Goal: Task Accomplishment & Management: Use online tool/utility

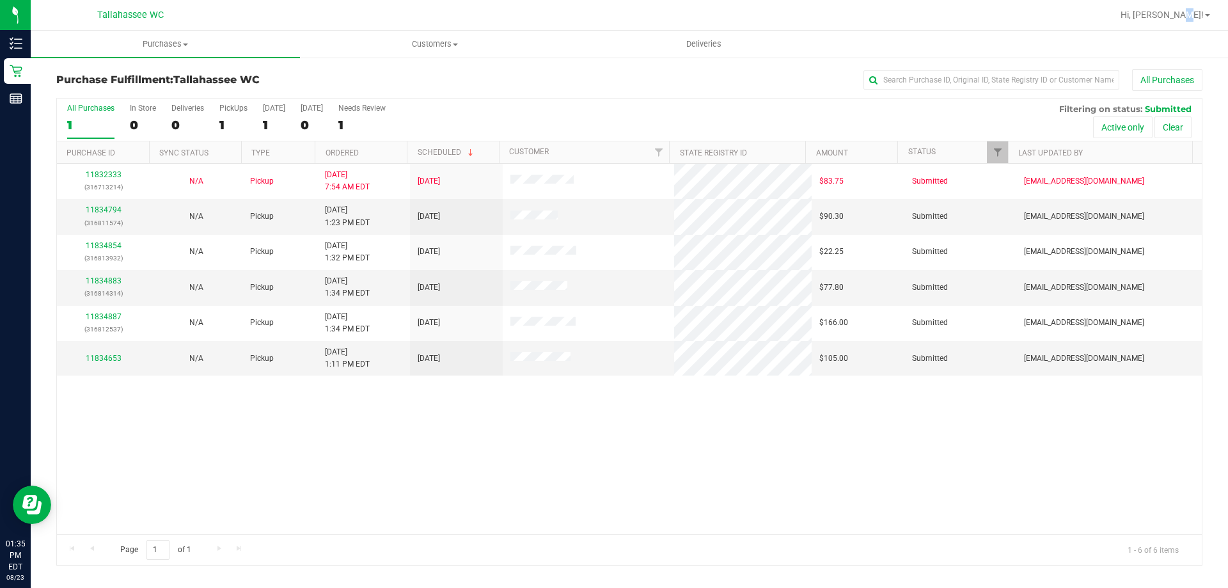
click at [1203, 22] on div "Hi, [PERSON_NAME]!" at bounding box center [1166, 15] width 100 height 22
click at [1205, 16] on span at bounding box center [1207, 15] width 5 height 3
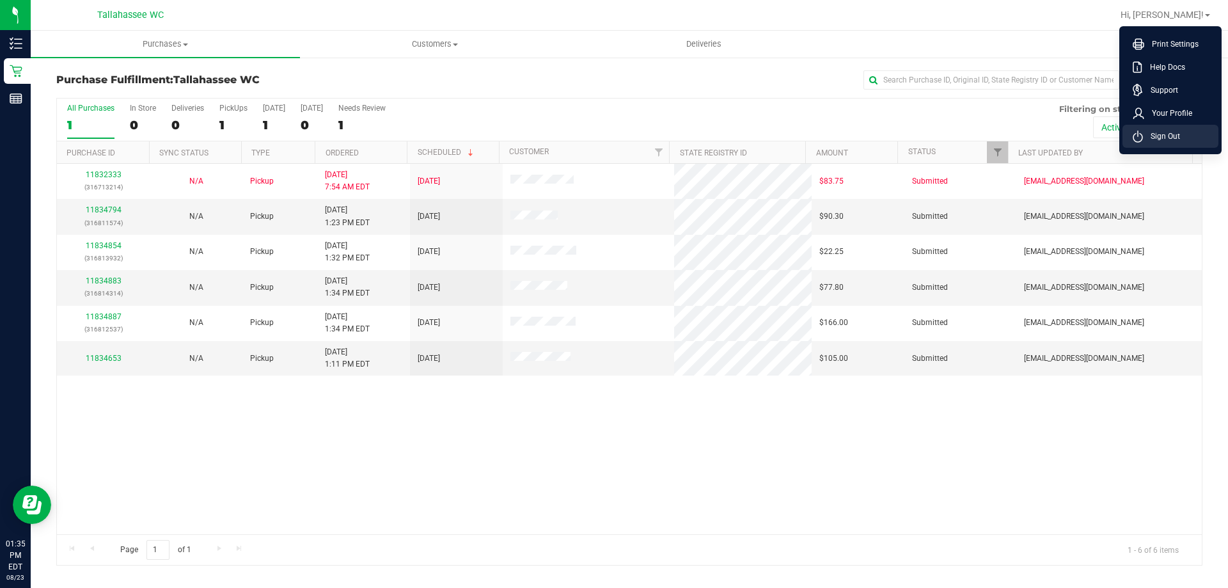
click at [1149, 141] on span "Sign Out" at bounding box center [1161, 136] width 37 height 13
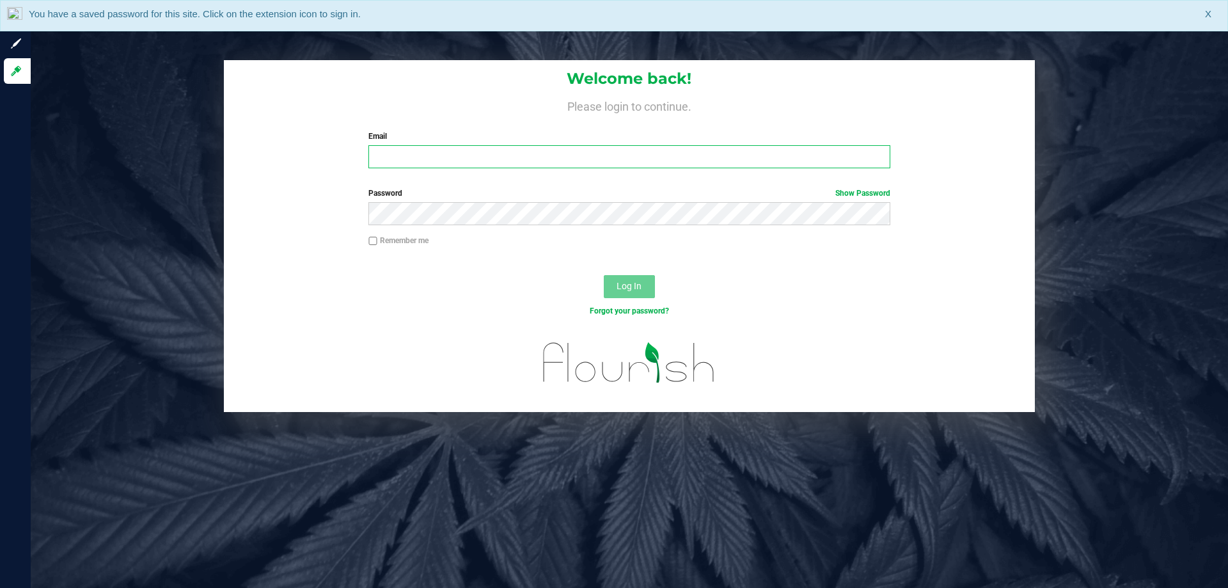
click at [493, 147] on input "Email" at bounding box center [628, 156] width 521 height 23
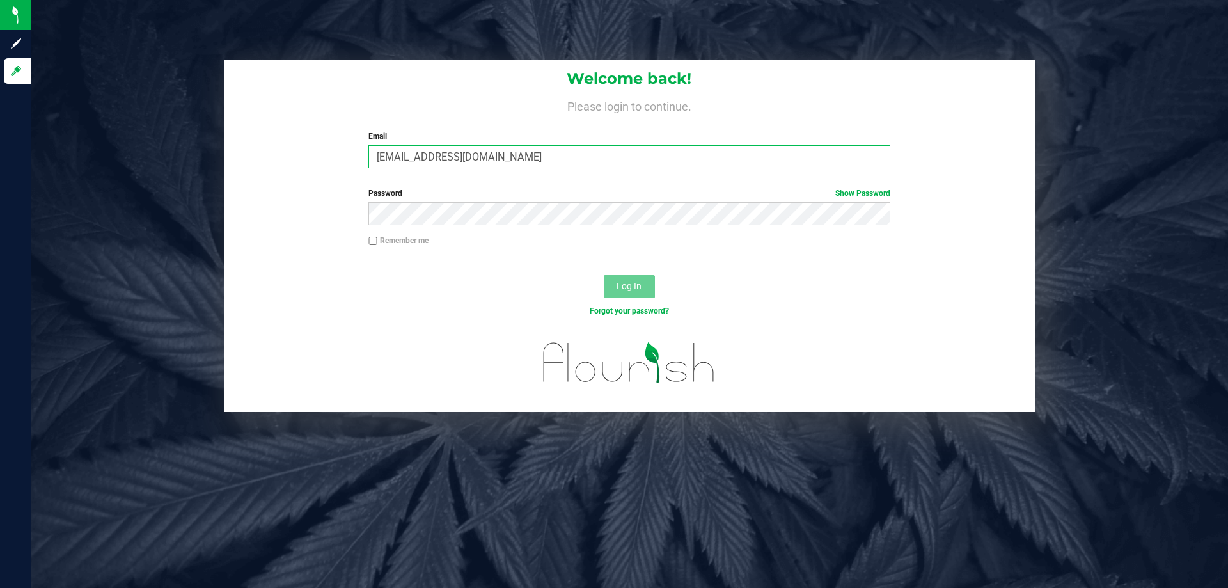
drag, startPoint x: 624, startPoint y: 148, endPoint x: 351, endPoint y: 139, distance: 273.3
click at [351, 139] on div "Welcome back! Please login to continue. Email [EMAIL_ADDRESS][DOMAIN_NAME] Requ…" at bounding box center [629, 119] width 811 height 118
type input "[EMAIL_ADDRESS][DOMAIN_NAME]"
click at [604, 275] on button "Log In" at bounding box center [629, 286] width 51 height 23
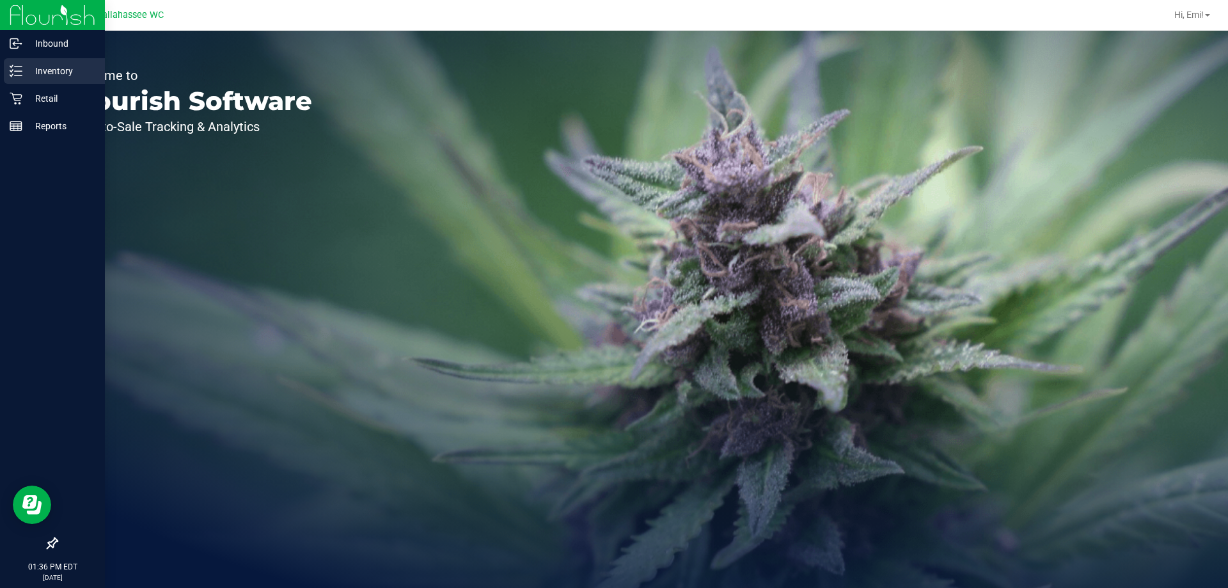
click at [36, 73] on p "Inventory" at bounding box center [60, 70] width 77 height 15
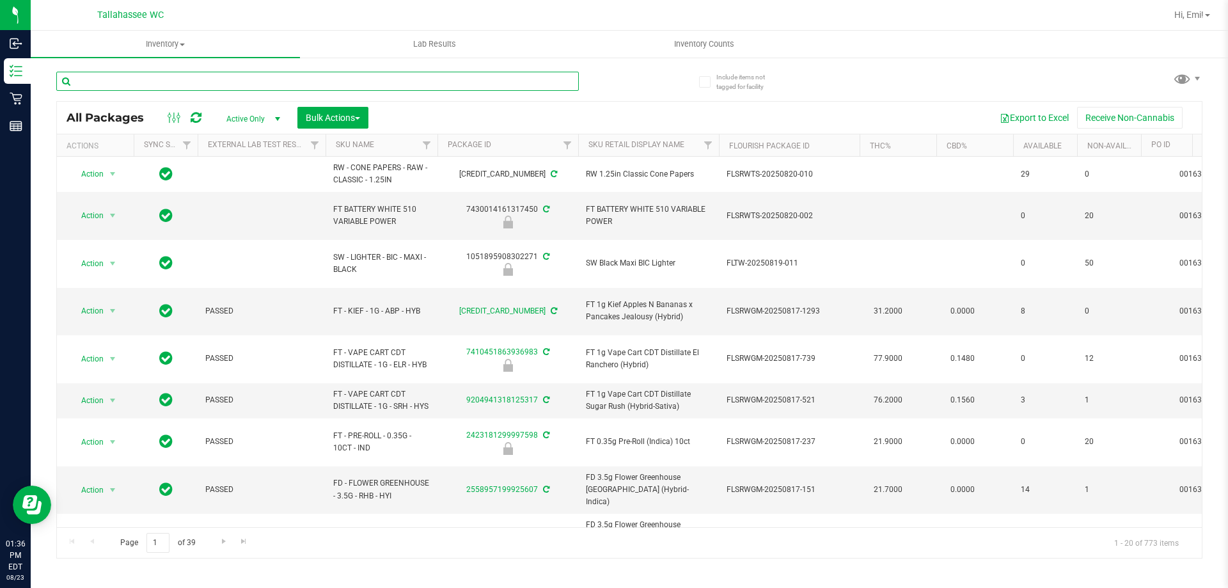
click at [273, 83] on input "text" at bounding box center [317, 81] width 523 height 19
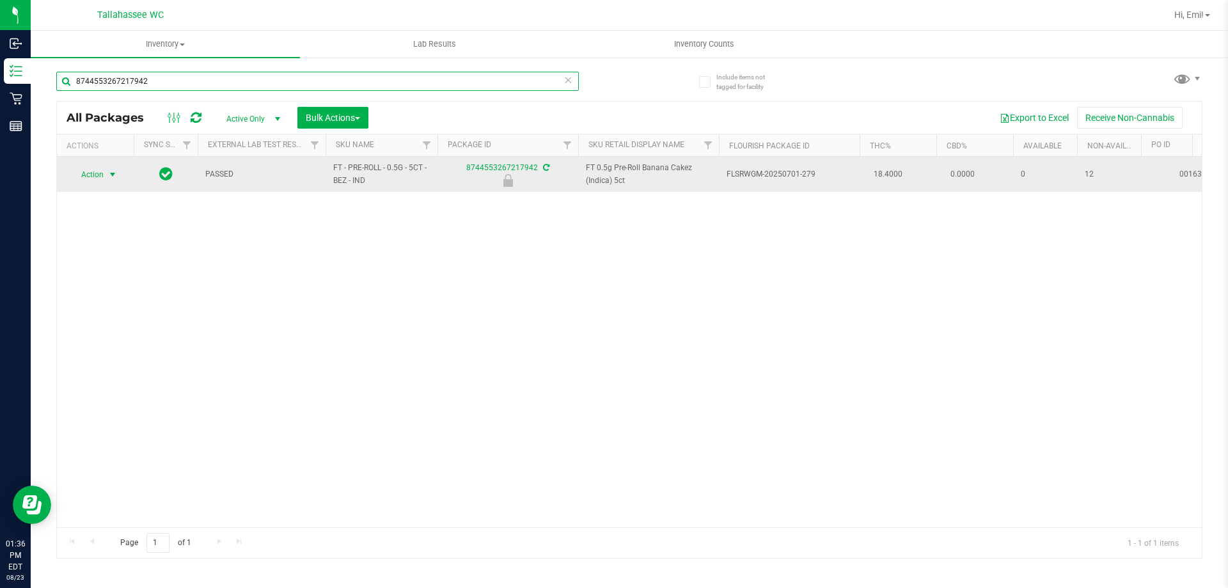
type input "8744553267217942"
click at [105, 172] on span "select" at bounding box center [113, 175] width 16 height 18
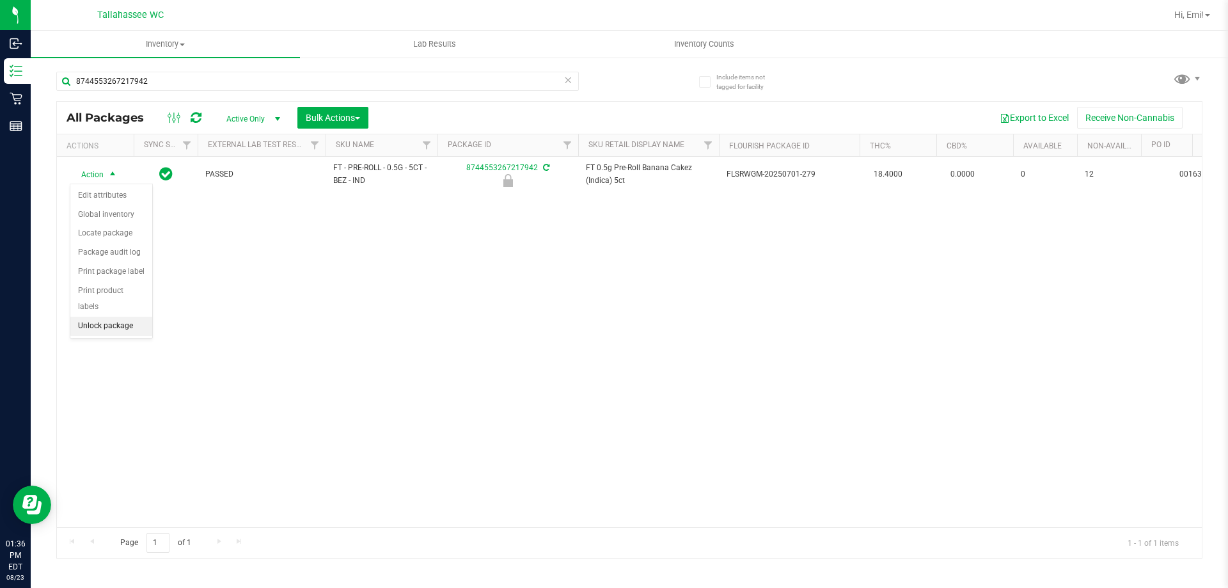
click at [134, 317] on li "Unlock package" at bounding box center [111, 326] width 82 height 19
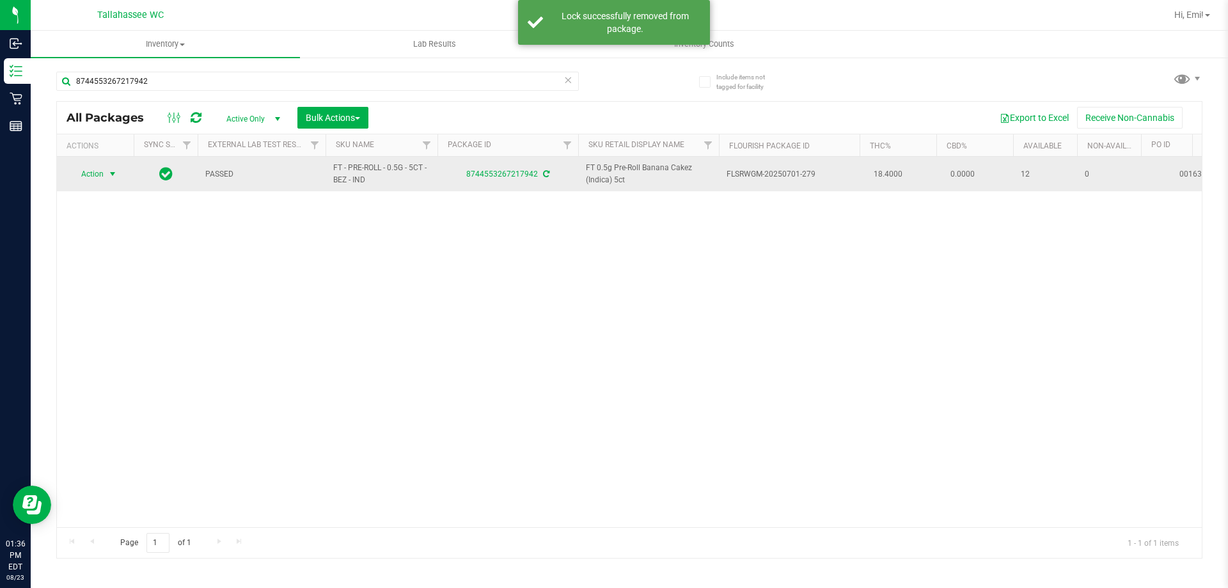
click at [112, 175] on span "select" at bounding box center [112, 174] width 10 height 10
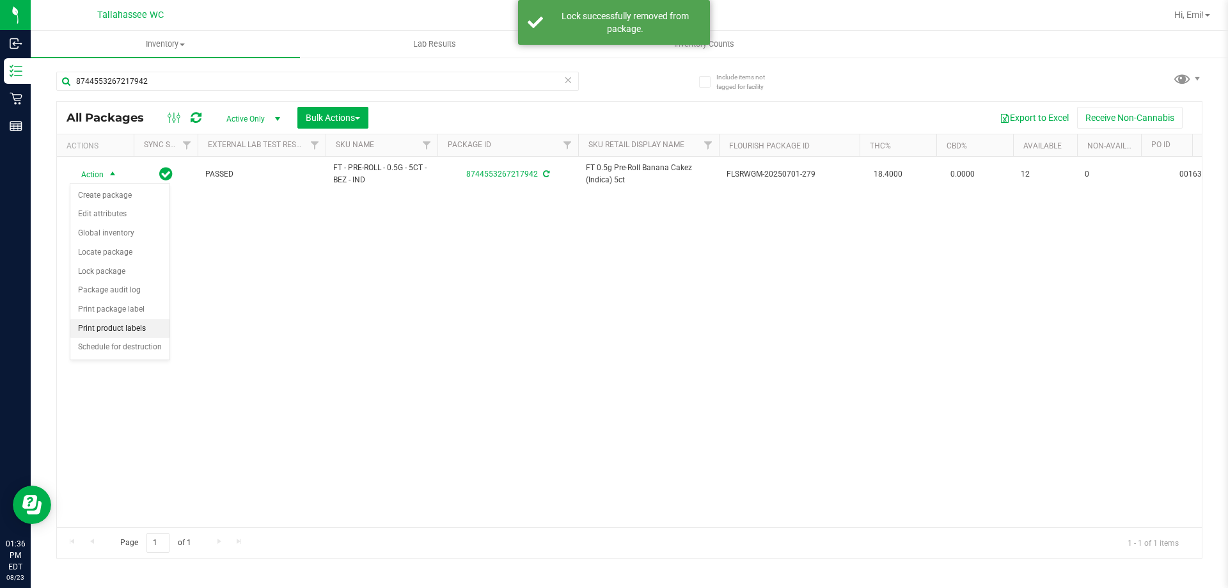
click at [140, 319] on li "Print product labels" at bounding box center [119, 328] width 99 height 19
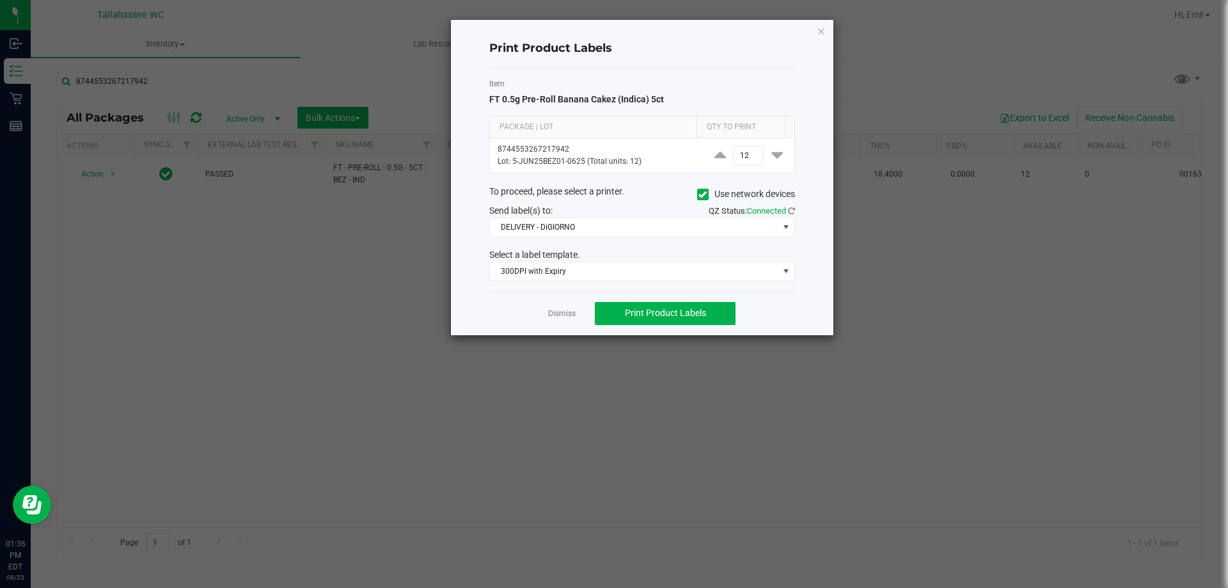
drag, startPoint x: 818, startPoint y: 31, endPoint x: 767, endPoint y: 38, distance: 51.7
click at [819, 31] on icon "button" at bounding box center [821, 30] width 9 height 15
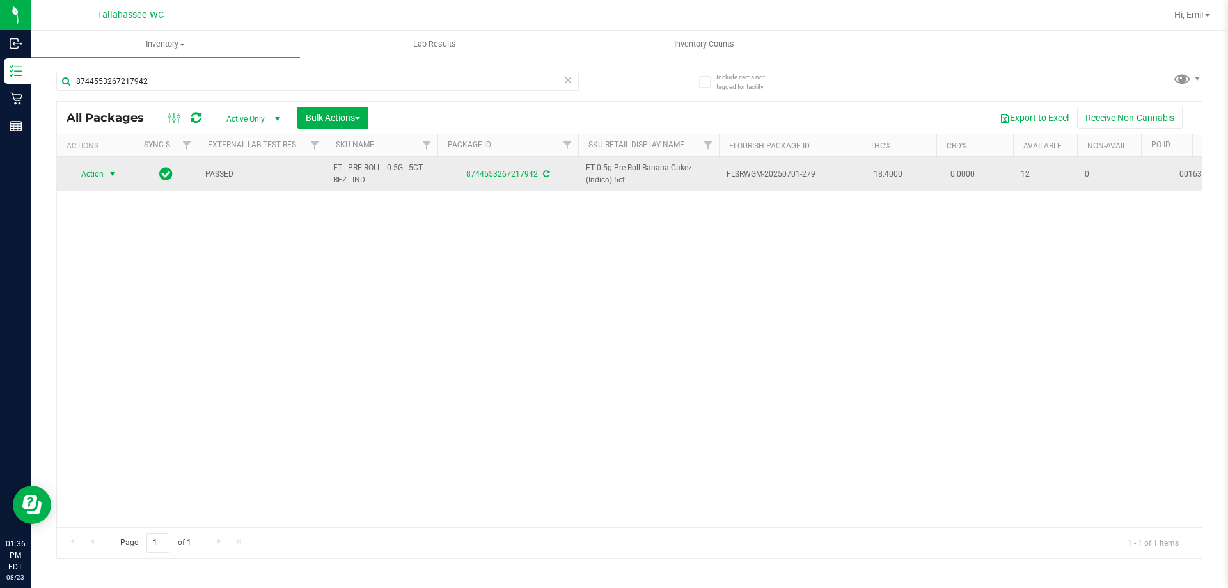
click at [107, 178] on span "select" at bounding box center [113, 174] width 16 height 18
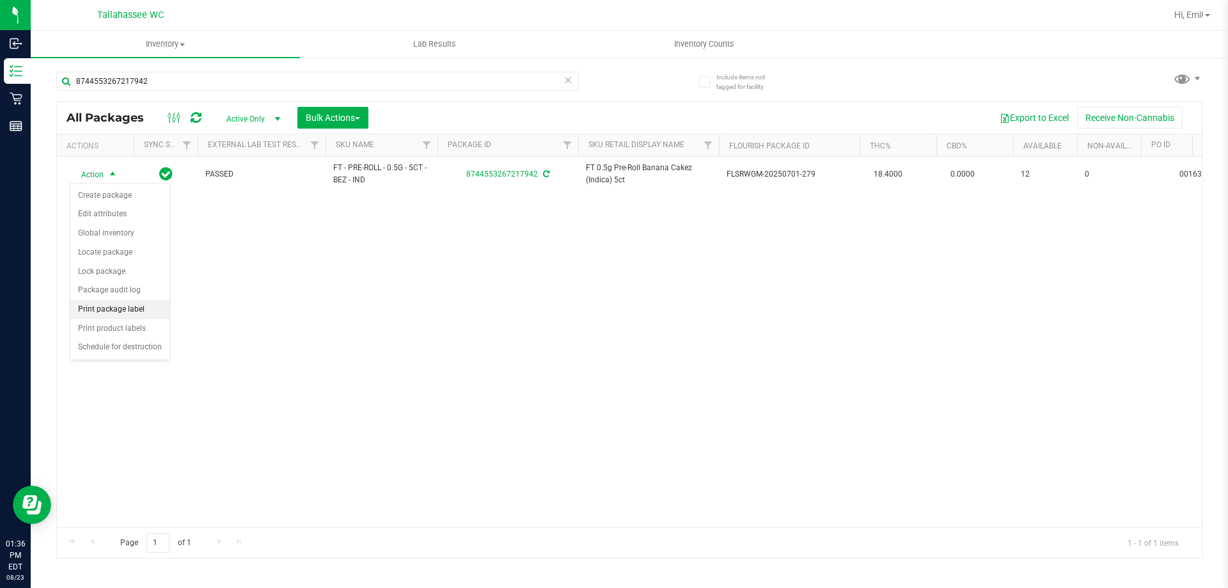
click at [141, 303] on li "Print package label" at bounding box center [119, 309] width 99 height 19
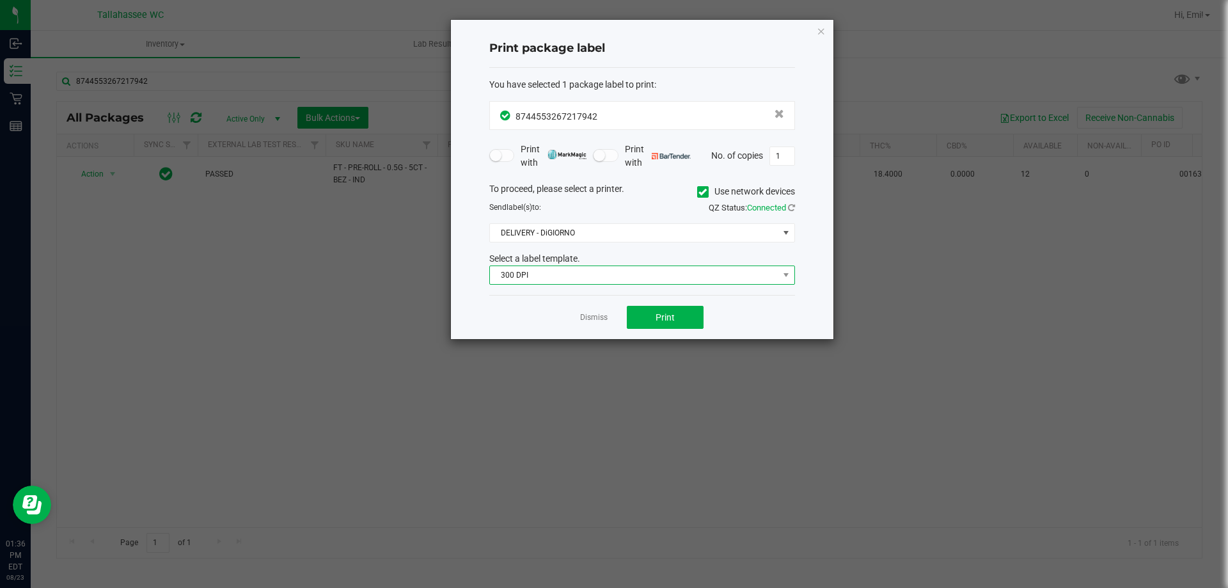
click at [566, 274] on span "300 DPI" at bounding box center [634, 275] width 289 height 18
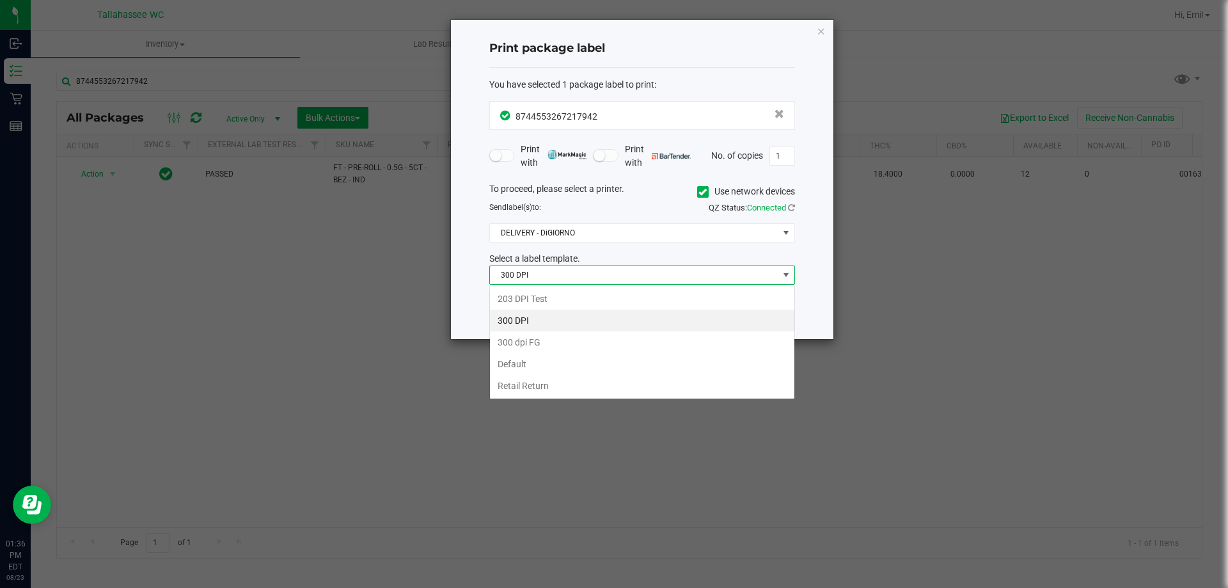
scroll to position [19, 306]
click at [560, 294] on li "203 DPI Test" at bounding box center [642, 299] width 305 height 22
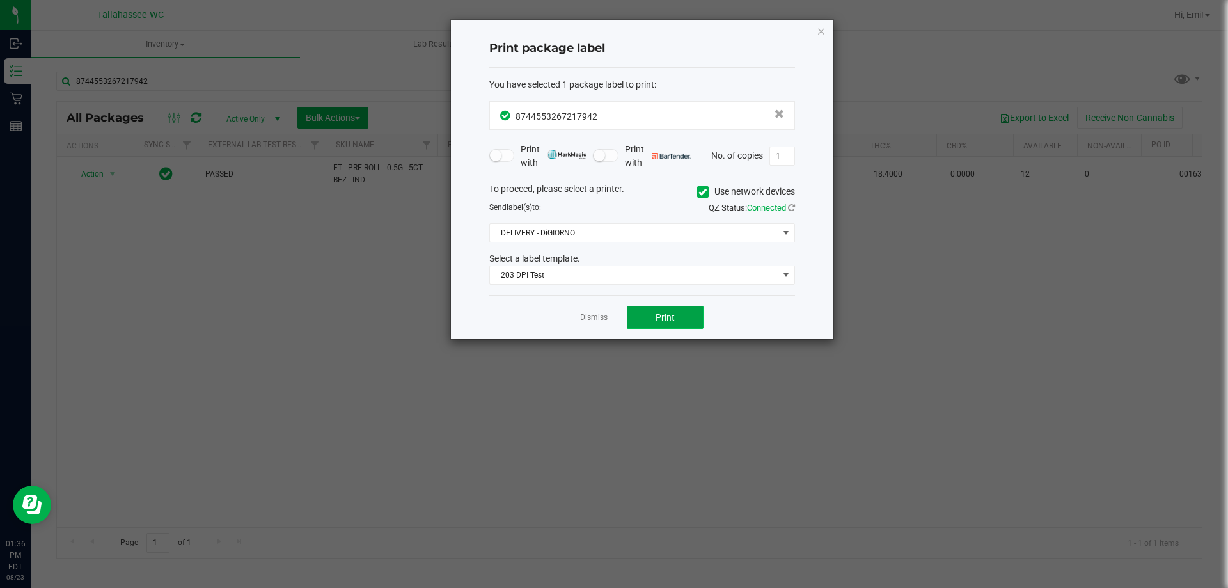
click at [673, 313] on span "Print" at bounding box center [665, 317] width 19 height 10
click at [821, 36] on icon "button" at bounding box center [821, 30] width 9 height 15
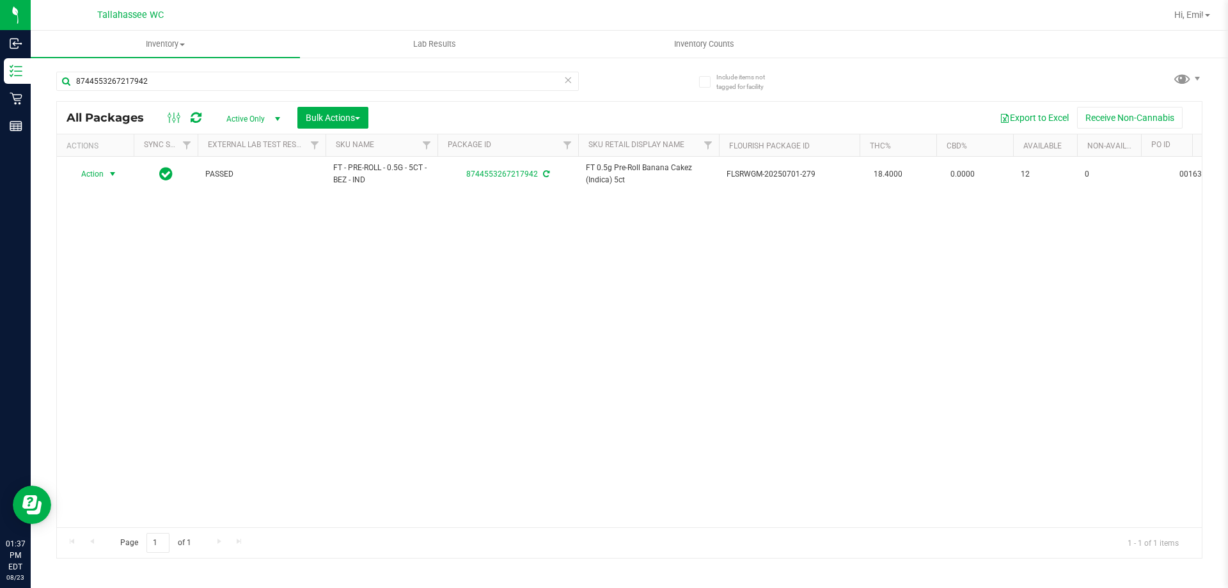
click at [651, 354] on div "Action Action Create package Edit attributes Global inventory Locate package Lo…" at bounding box center [629, 342] width 1145 height 370
click at [567, 82] on icon at bounding box center [568, 79] width 9 height 15
